Goal: Transaction & Acquisition: Obtain resource

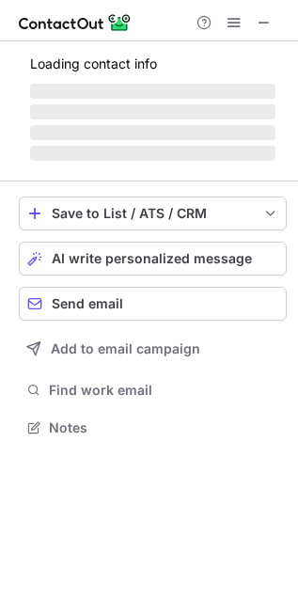
scroll to position [409, 298]
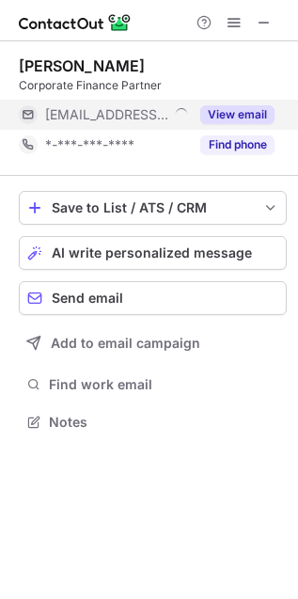
scroll to position [409, 298]
click at [231, 110] on button "View email" at bounding box center [237, 114] width 74 height 19
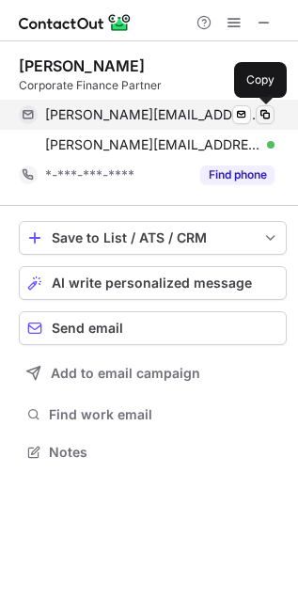
click at [270, 118] on span at bounding box center [265, 114] width 15 height 15
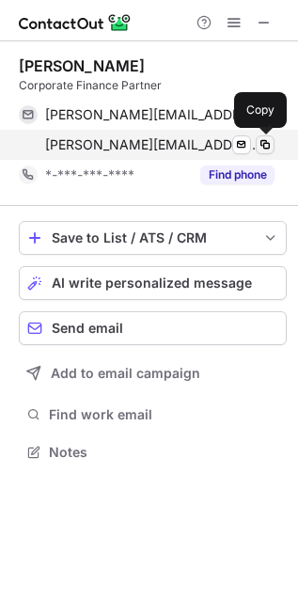
click at [268, 141] on span at bounding box center [265, 144] width 15 height 15
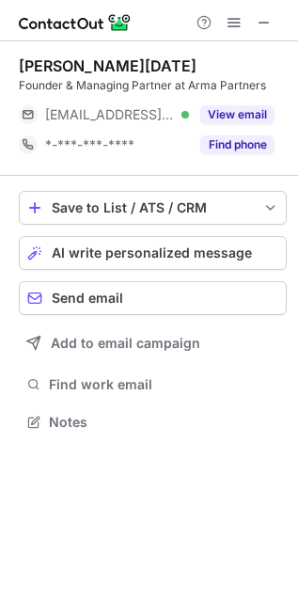
scroll to position [409, 298]
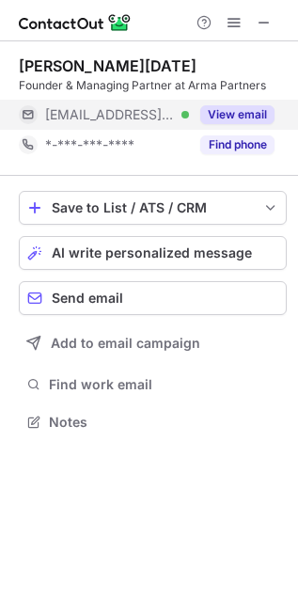
click at [247, 113] on button "View email" at bounding box center [237, 114] width 74 height 19
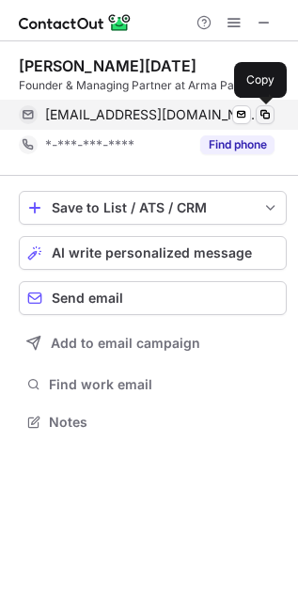
click at [268, 113] on span at bounding box center [265, 114] width 15 height 15
